Goal: Transaction & Acquisition: Purchase product/service

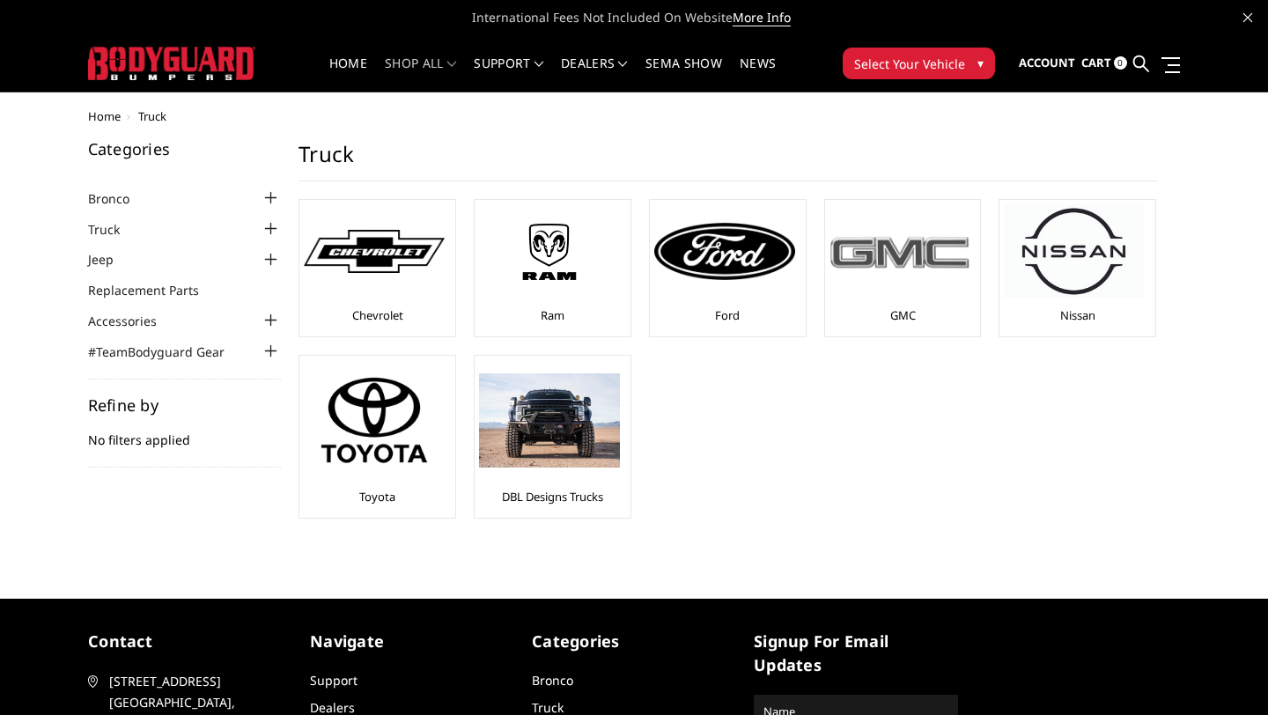
click at [940, 271] on div at bounding box center [899, 251] width 141 height 94
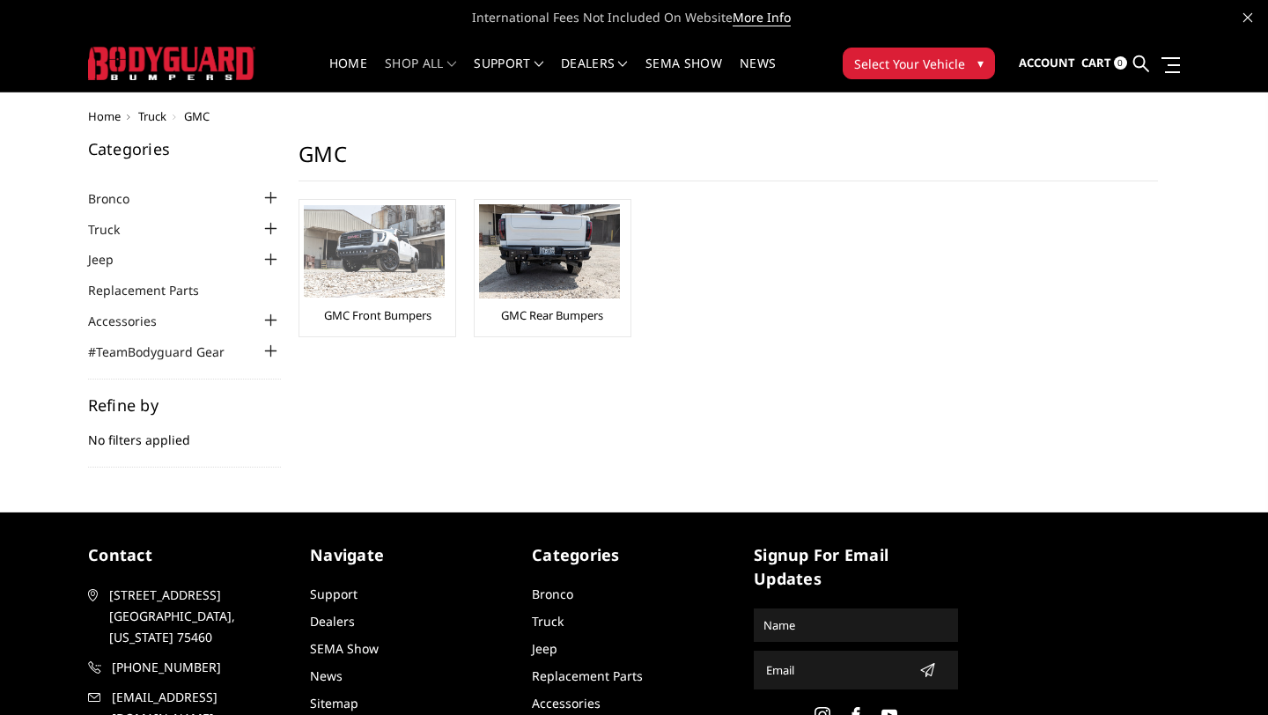
click at [389, 293] on img at bounding box center [374, 251] width 141 height 92
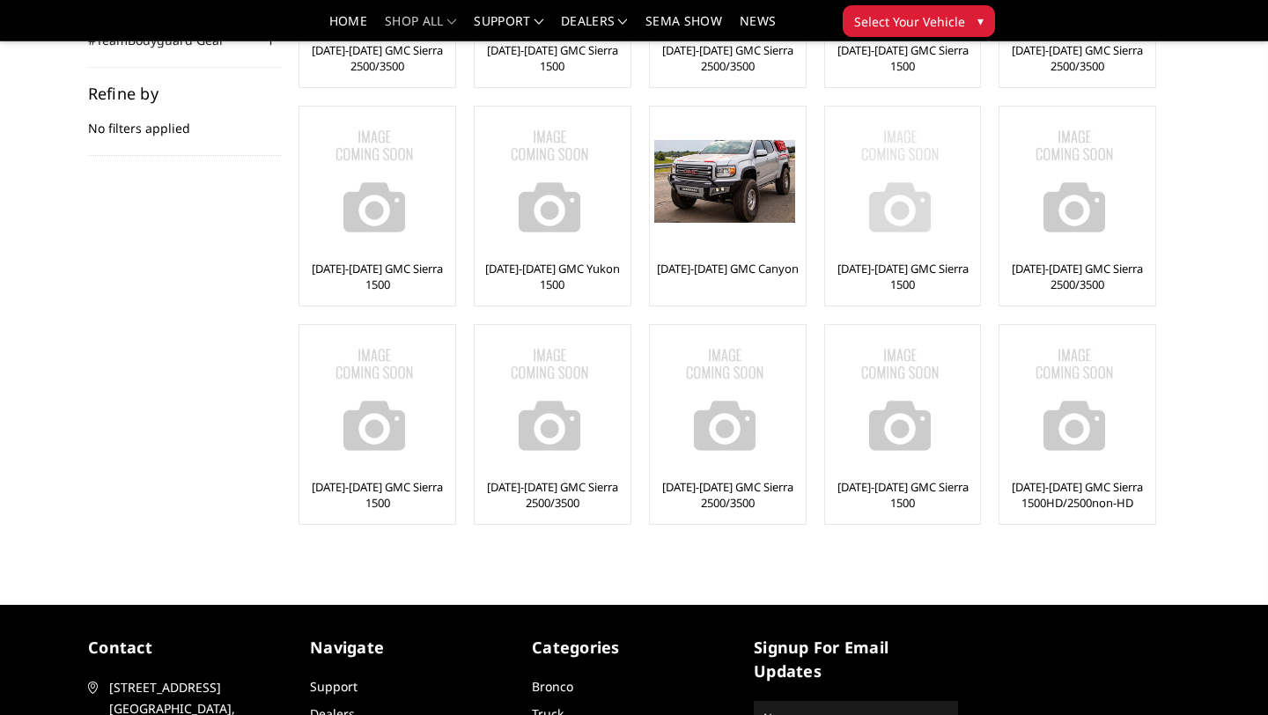
scroll to position [290, 0]
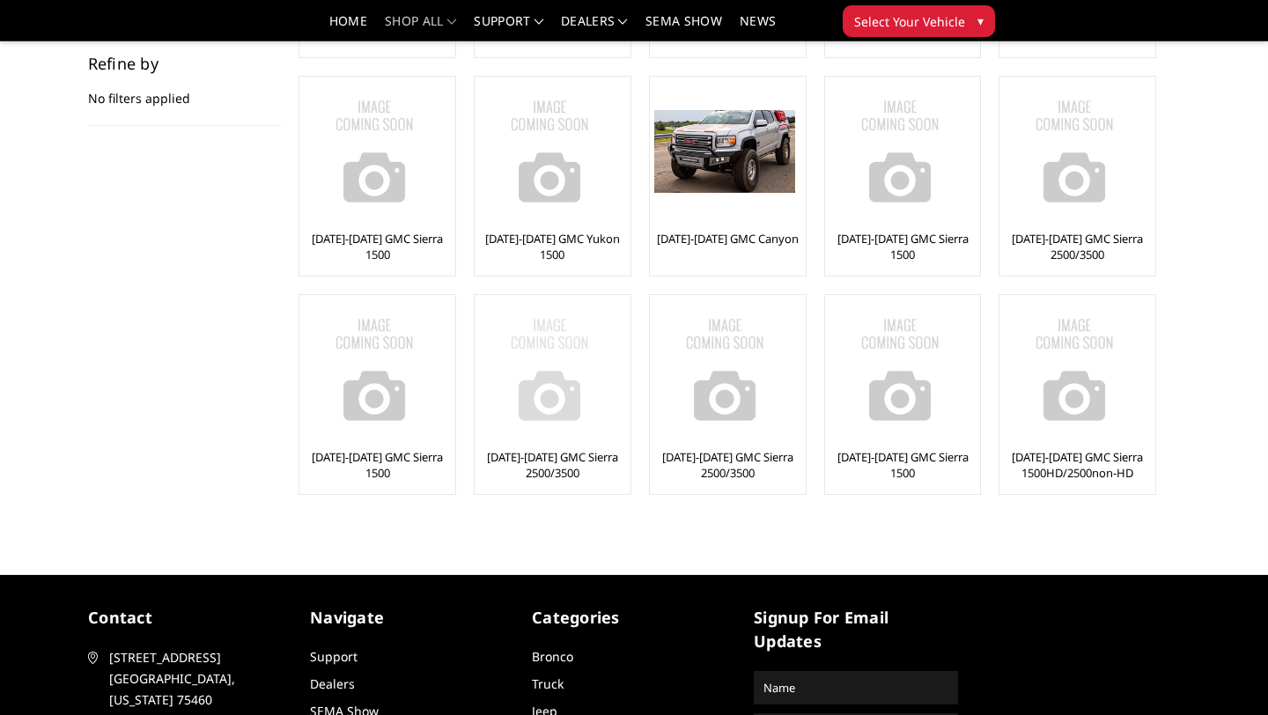
click at [501, 404] on img at bounding box center [549, 369] width 141 height 141
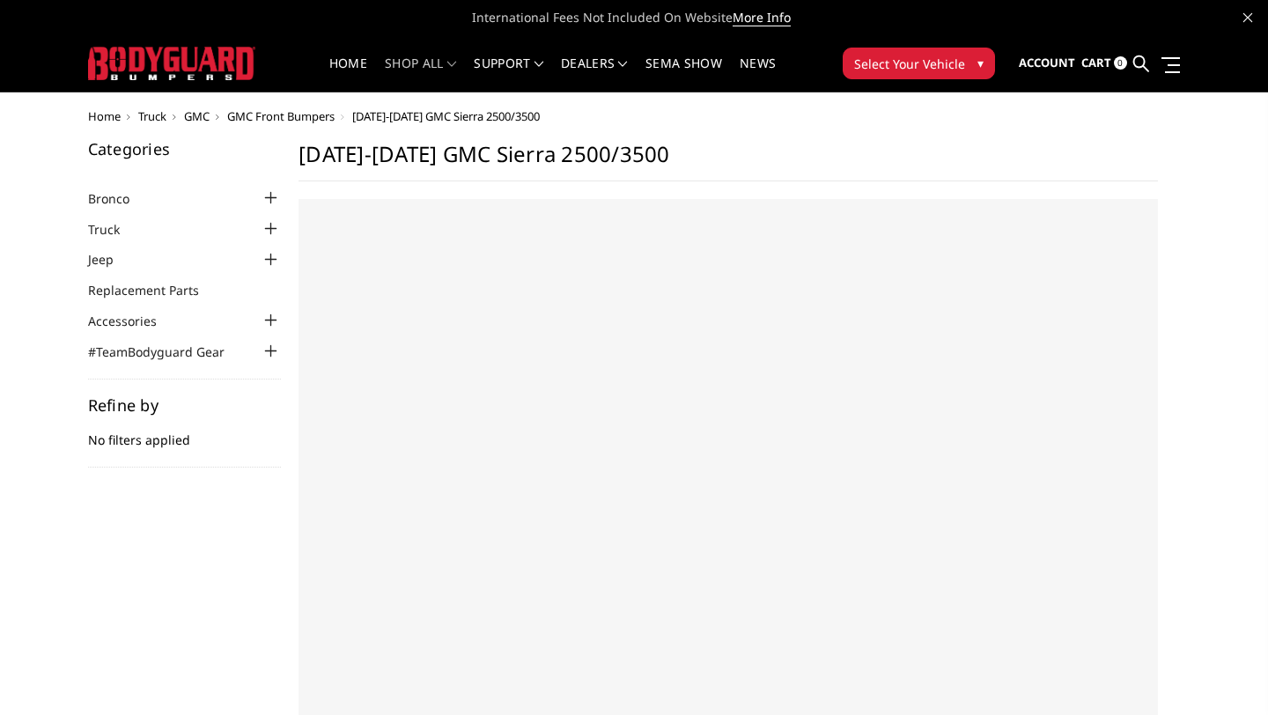
select select "US"
